Goal: Transaction & Acquisition: Purchase product/service

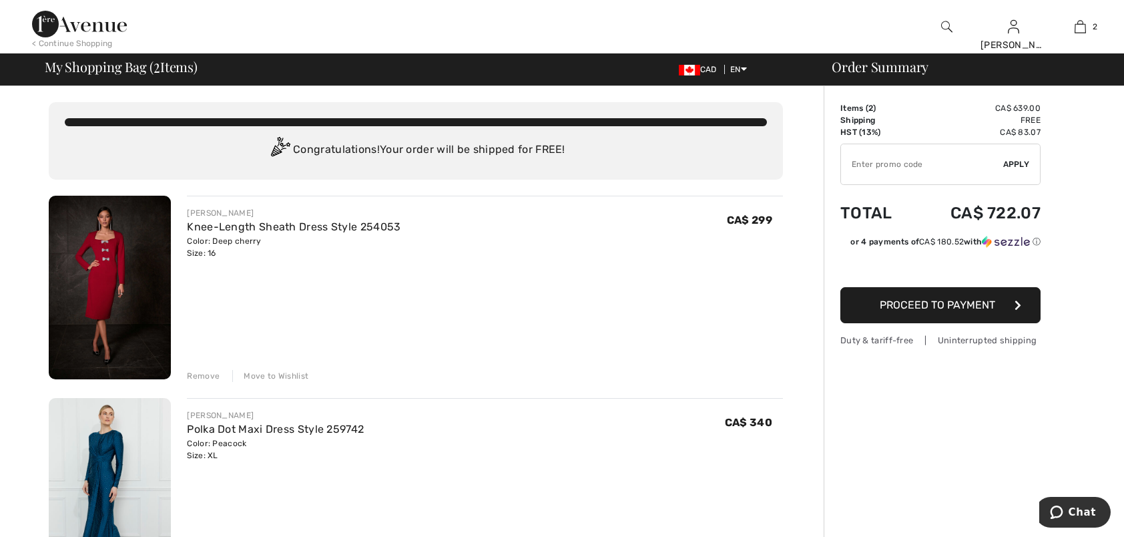
click at [212, 372] on div "Remove" at bounding box center [203, 376] width 33 height 12
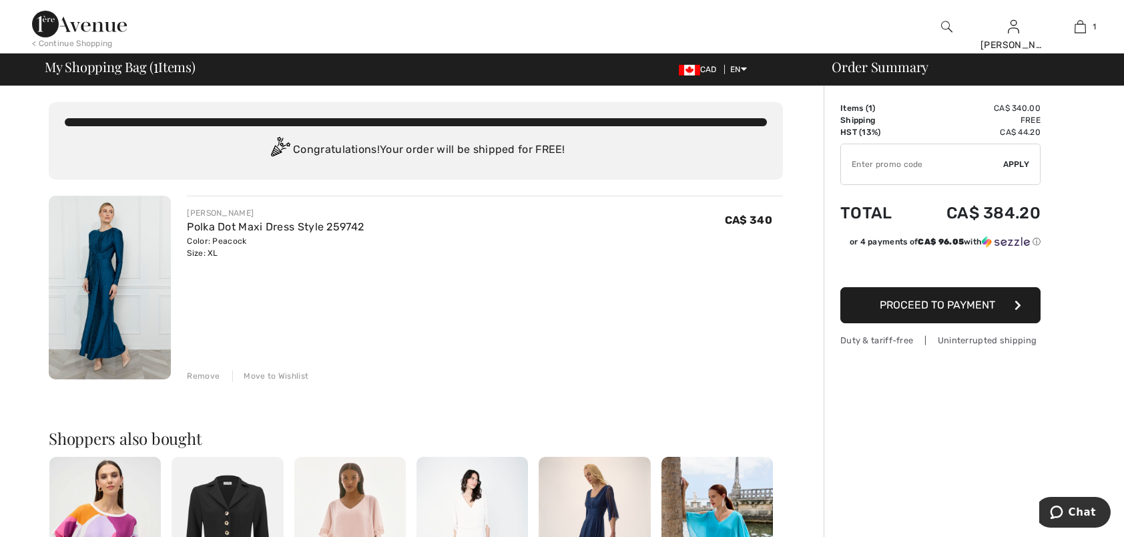
click at [953, 304] on span "Proceed to Payment" at bounding box center [937, 304] width 115 height 13
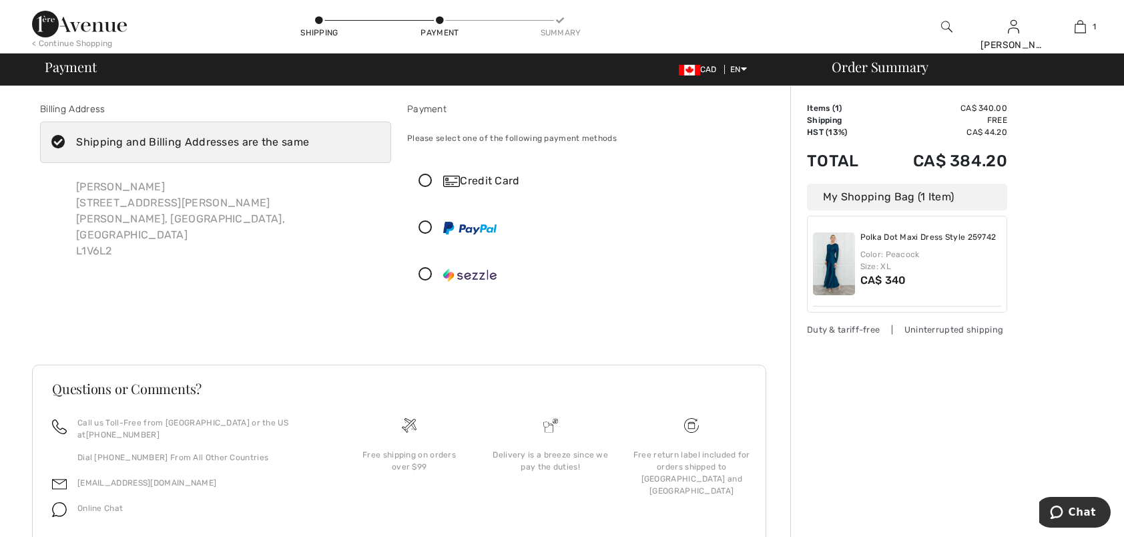
click at [486, 182] on div "Credit Card" at bounding box center [596, 181] width 306 height 16
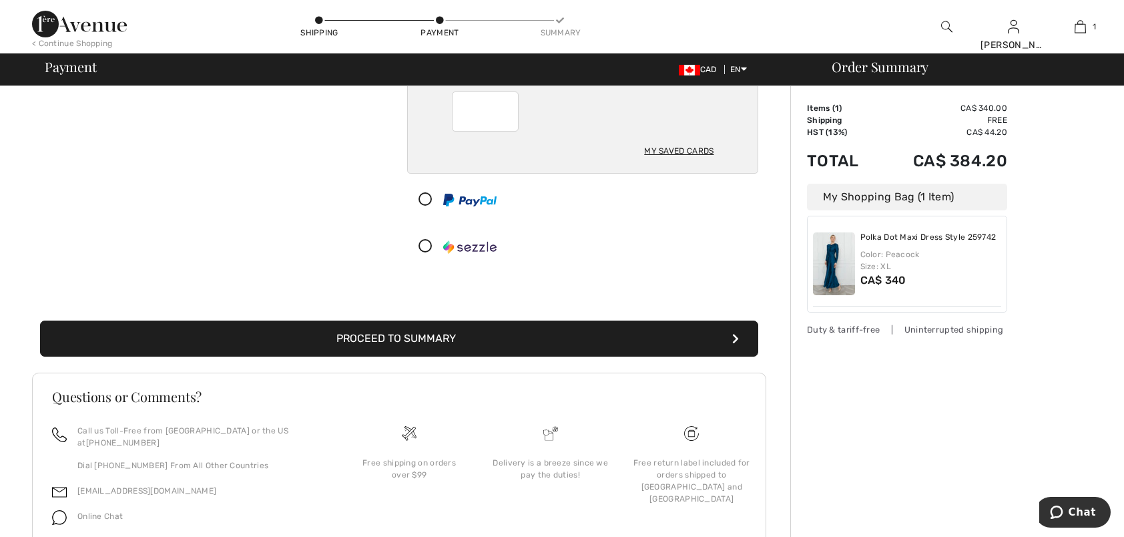
scroll to position [243, 0]
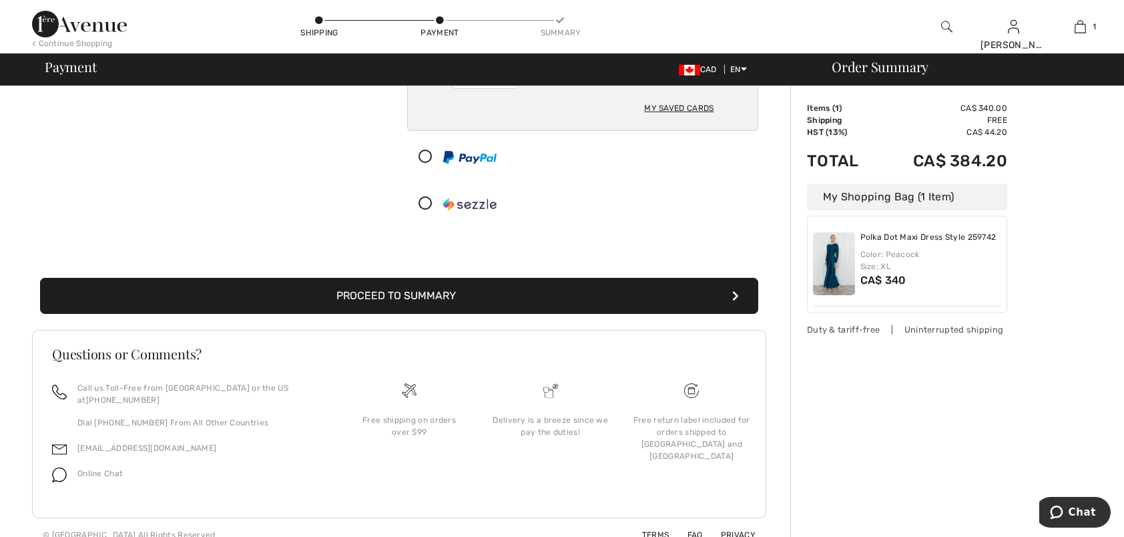
click at [441, 290] on button "Proceed to Summary" at bounding box center [399, 296] width 718 height 36
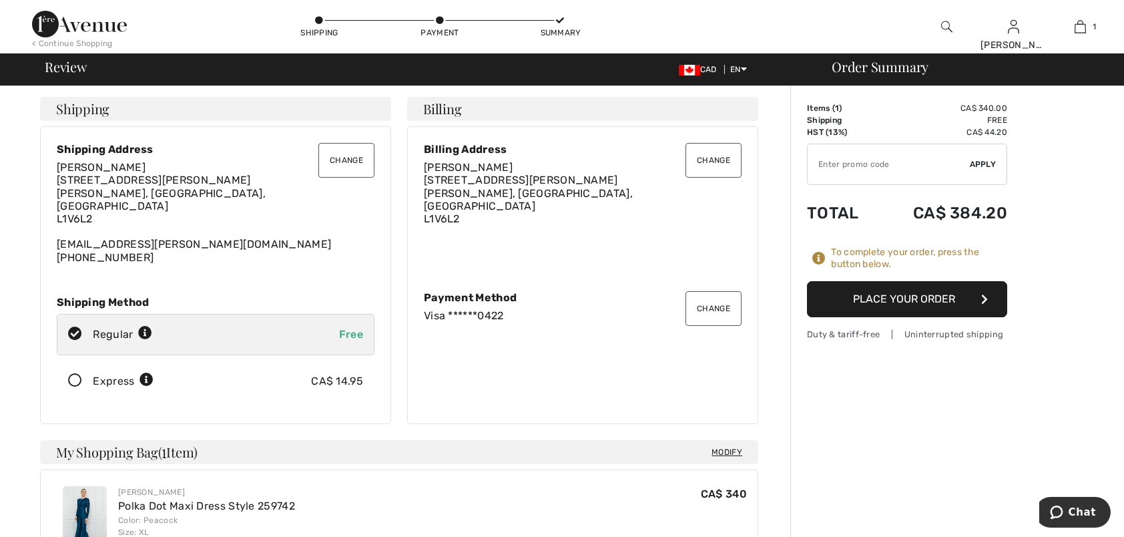
click at [901, 299] on button "Place Your Order" at bounding box center [907, 299] width 200 height 36
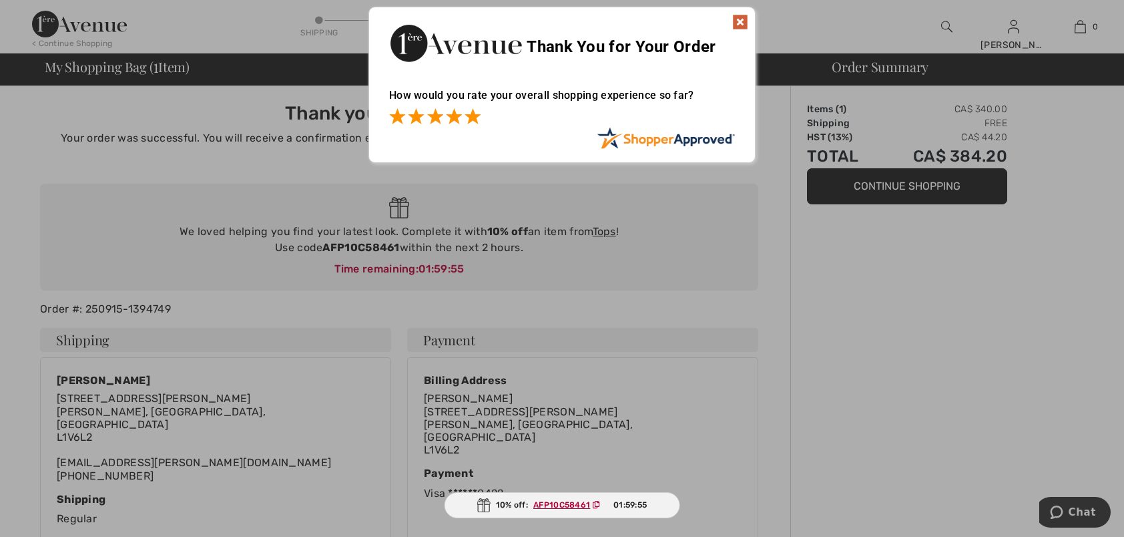
click at [475, 119] on span at bounding box center [473, 116] width 16 height 16
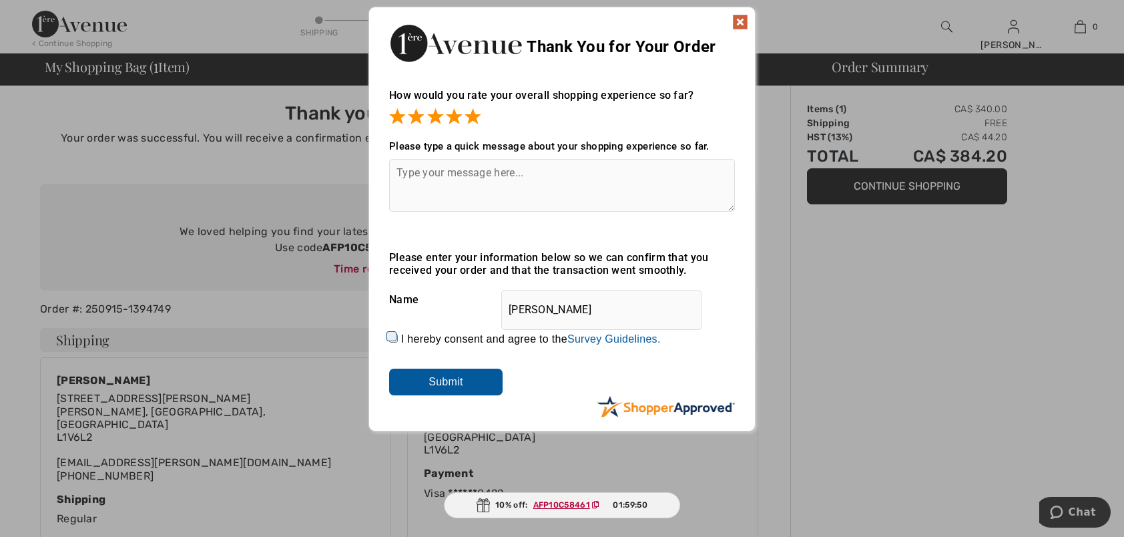
click at [467, 380] on input "Submit" at bounding box center [445, 381] width 113 height 27
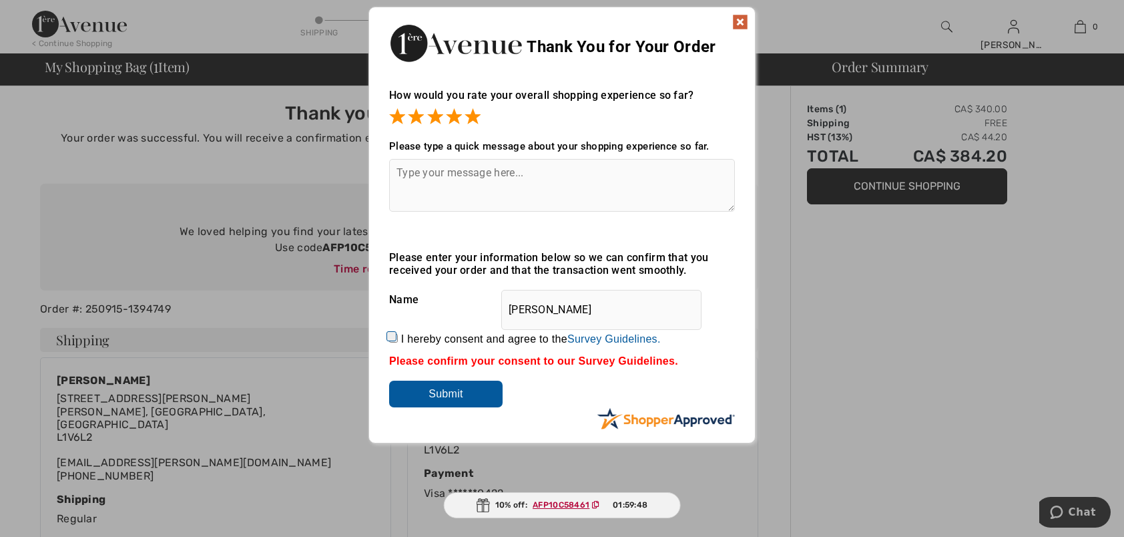
click at [390, 336] on input "I hereby consent and agree to the By submitting a review, you grant permission …" at bounding box center [393, 338] width 9 height 9
checkbox input "true"
click at [427, 393] on input "Submit" at bounding box center [445, 394] width 113 height 27
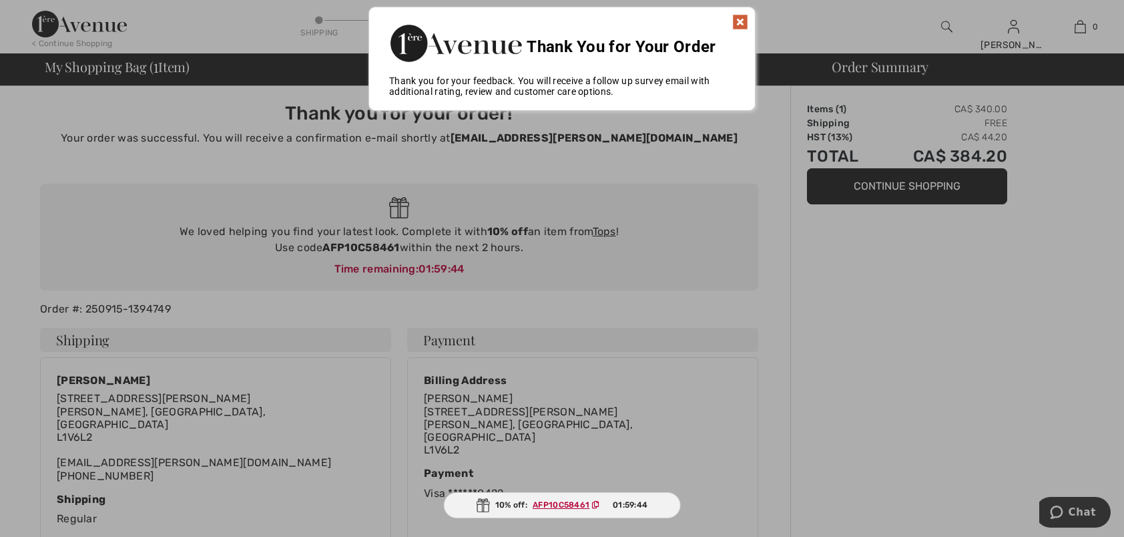
click at [745, 18] on img at bounding box center [740, 22] width 16 height 16
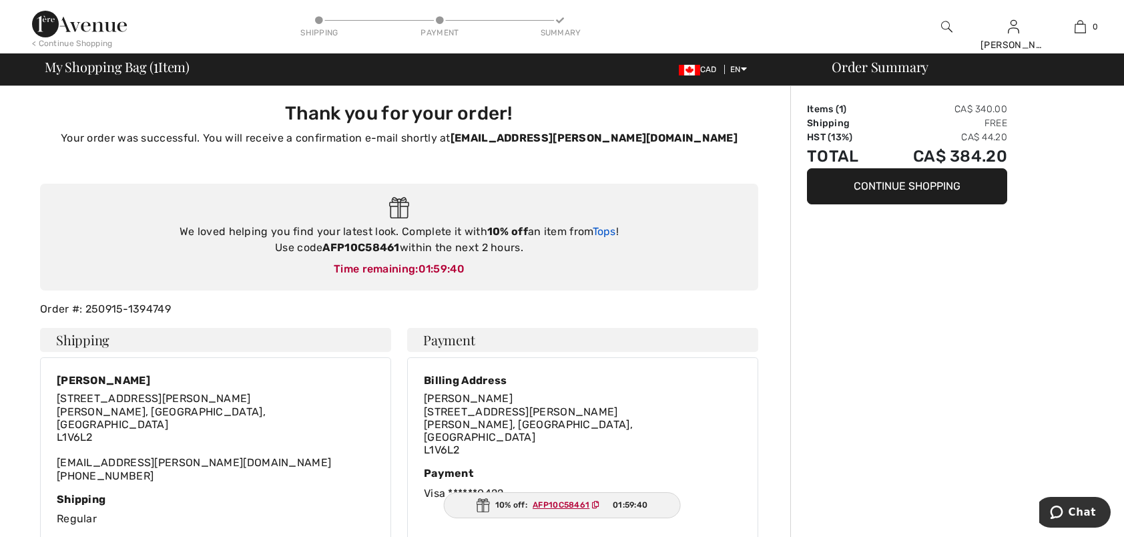
click at [610, 230] on link "Tops" at bounding box center [604, 231] width 23 height 13
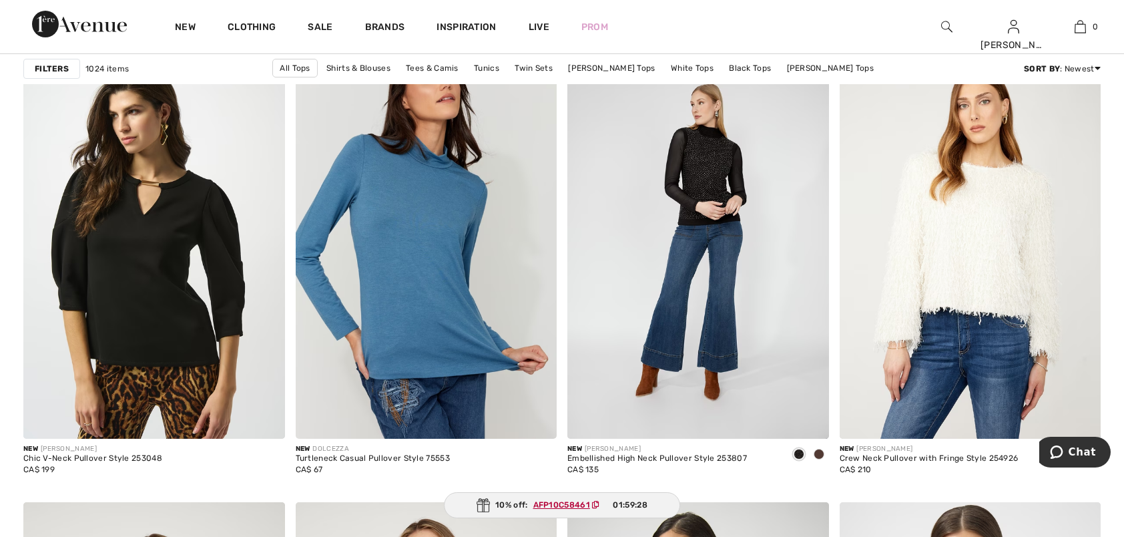
scroll to position [1268, 0]
